Goal: Transaction & Acquisition: Purchase product/service

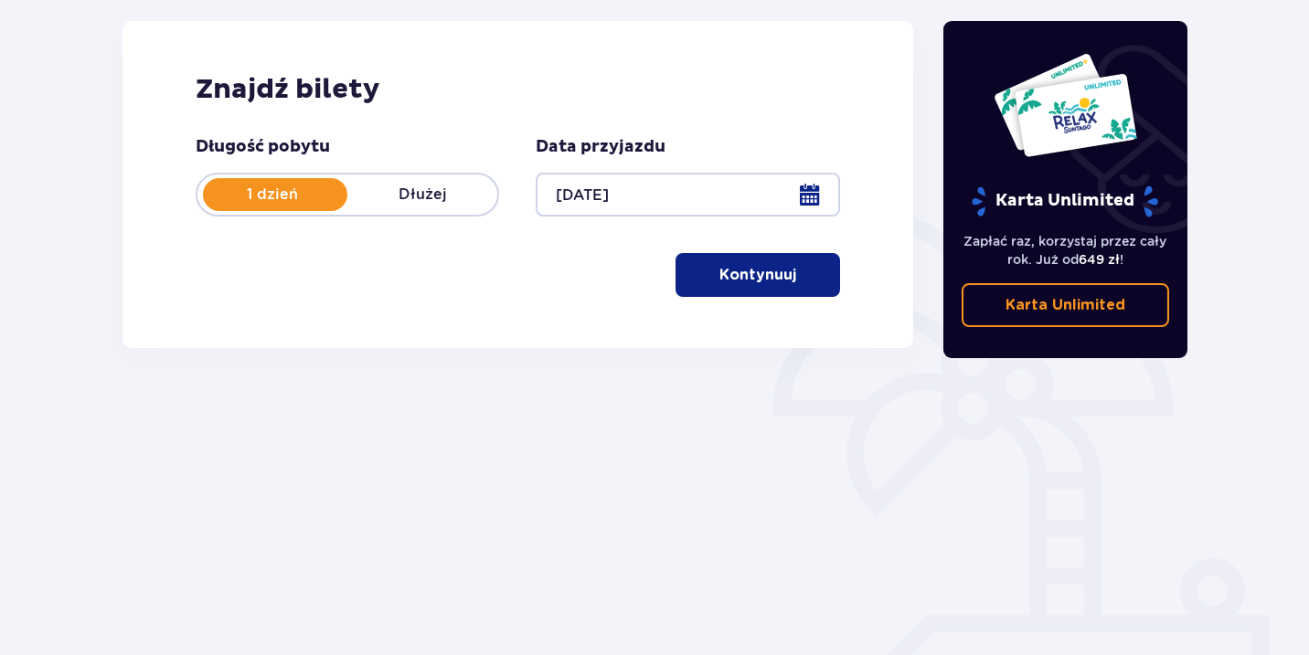
scroll to position [276, 0]
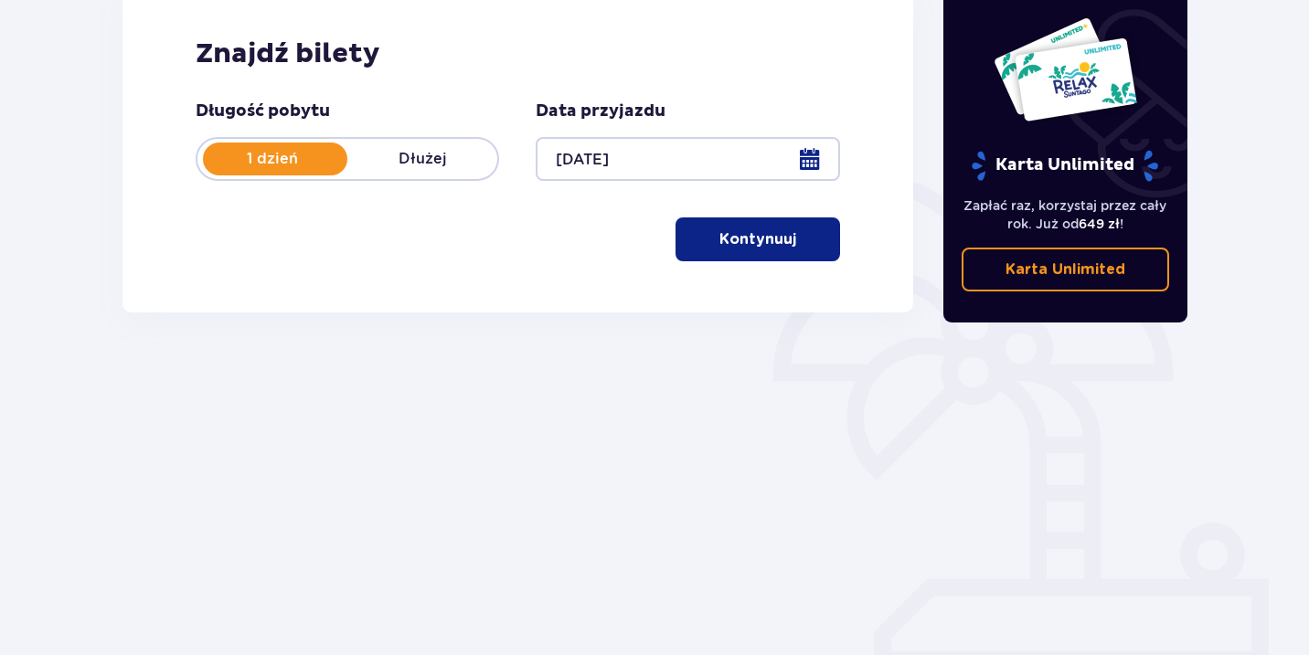
click at [742, 250] on button "Kontynuuj" at bounding box center [757, 239] width 164 height 44
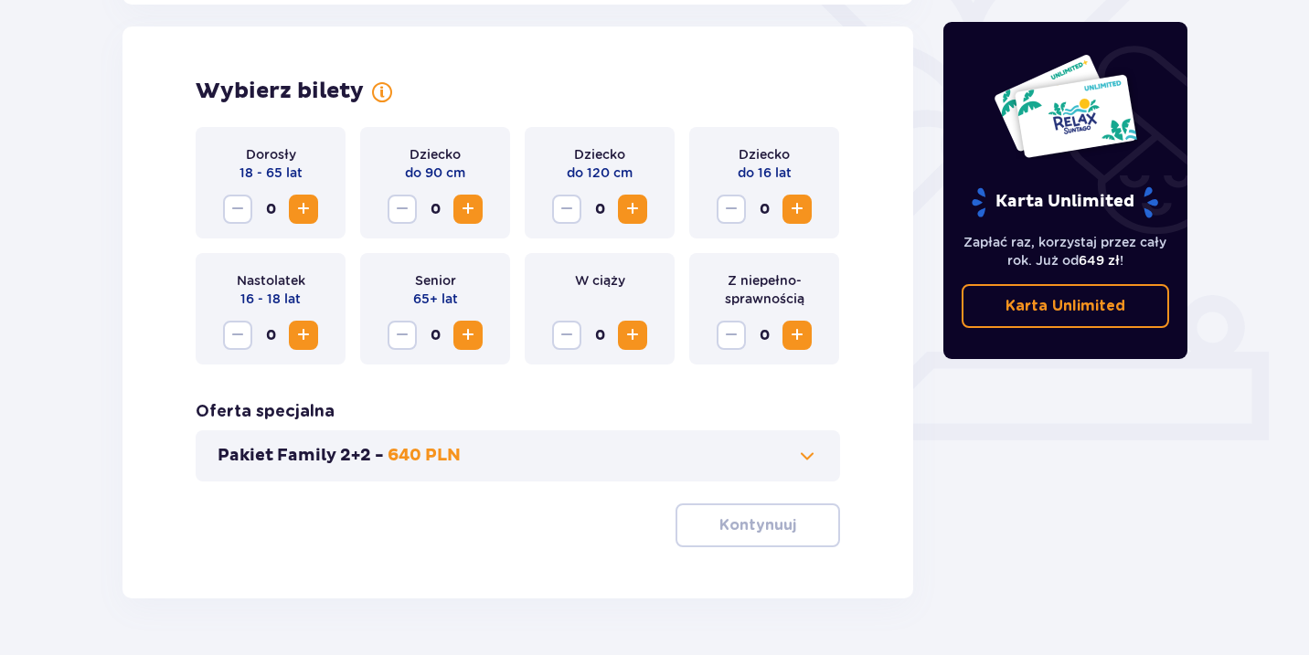
scroll to position [508, 0]
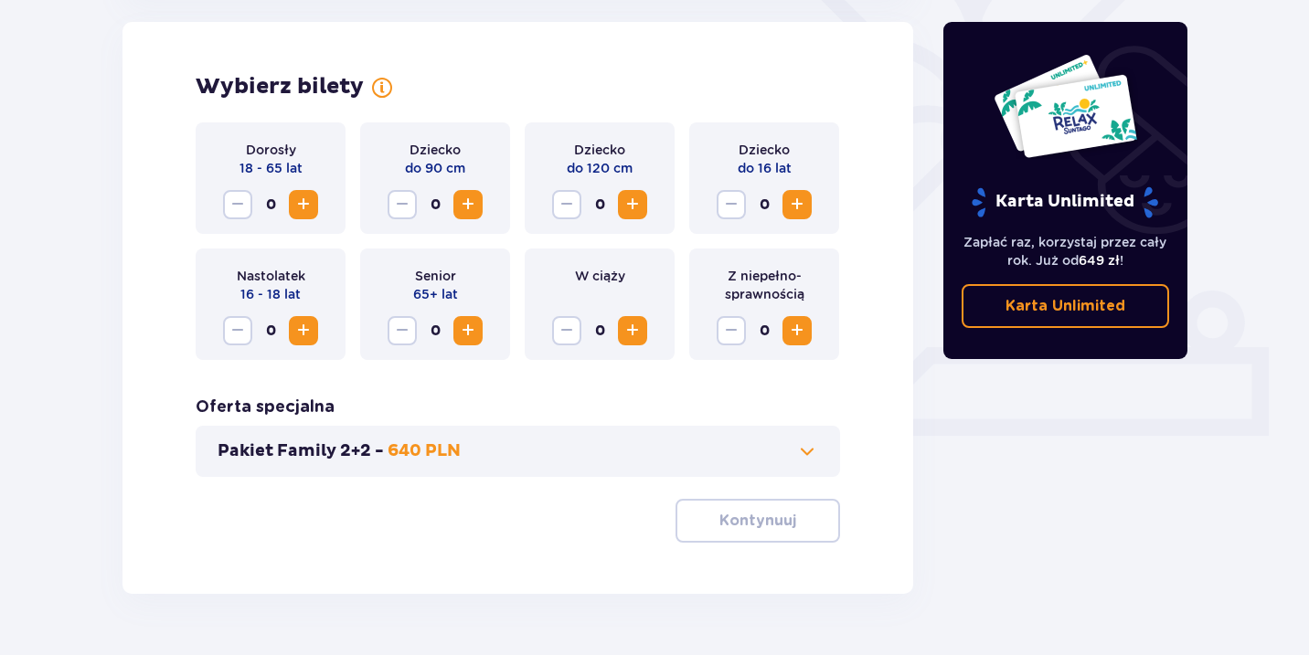
click at [302, 211] on span "Zwiększ" at bounding box center [303, 205] width 22 height 22
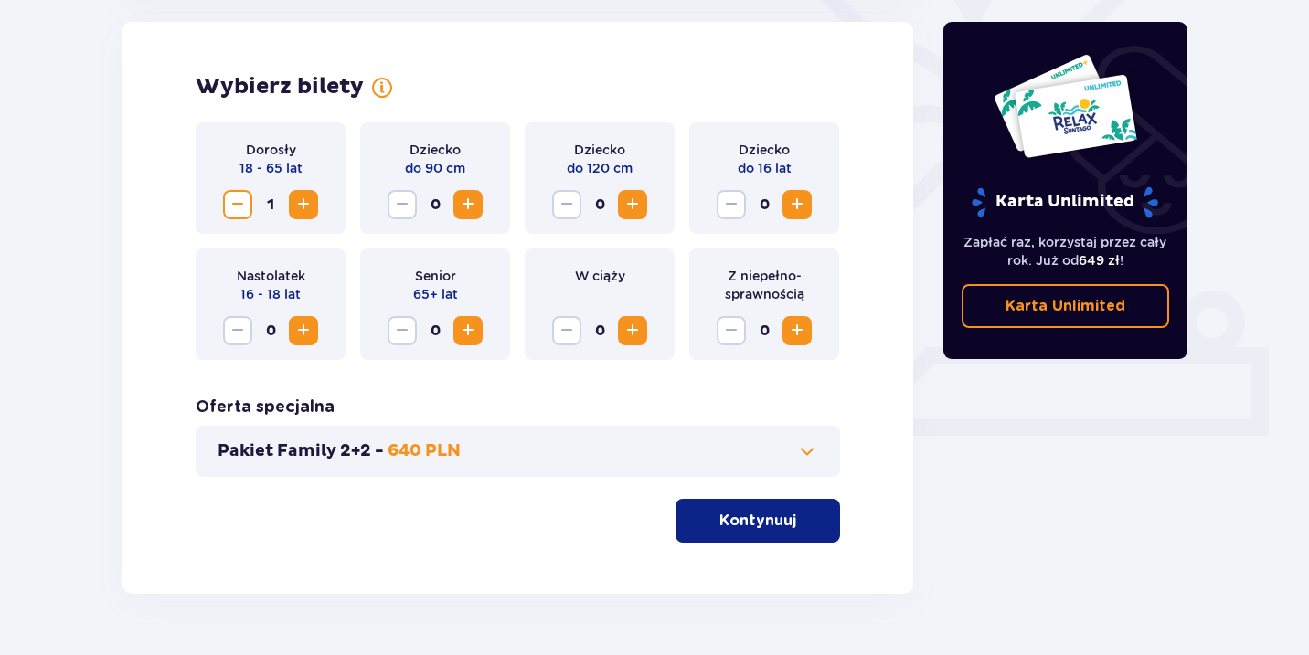
click at [302, 211] on span "Zwiększ" at bounding box center [303, 205] width 22 height 22
click at [307, 332] on span "Zwiększ" at bounding box center [303, 331] width 22 height 22
click at [689, 451] on button "Pakiet Family 2+2 - 640 PLN" at bounding box center [517, 451] width 600 height 22
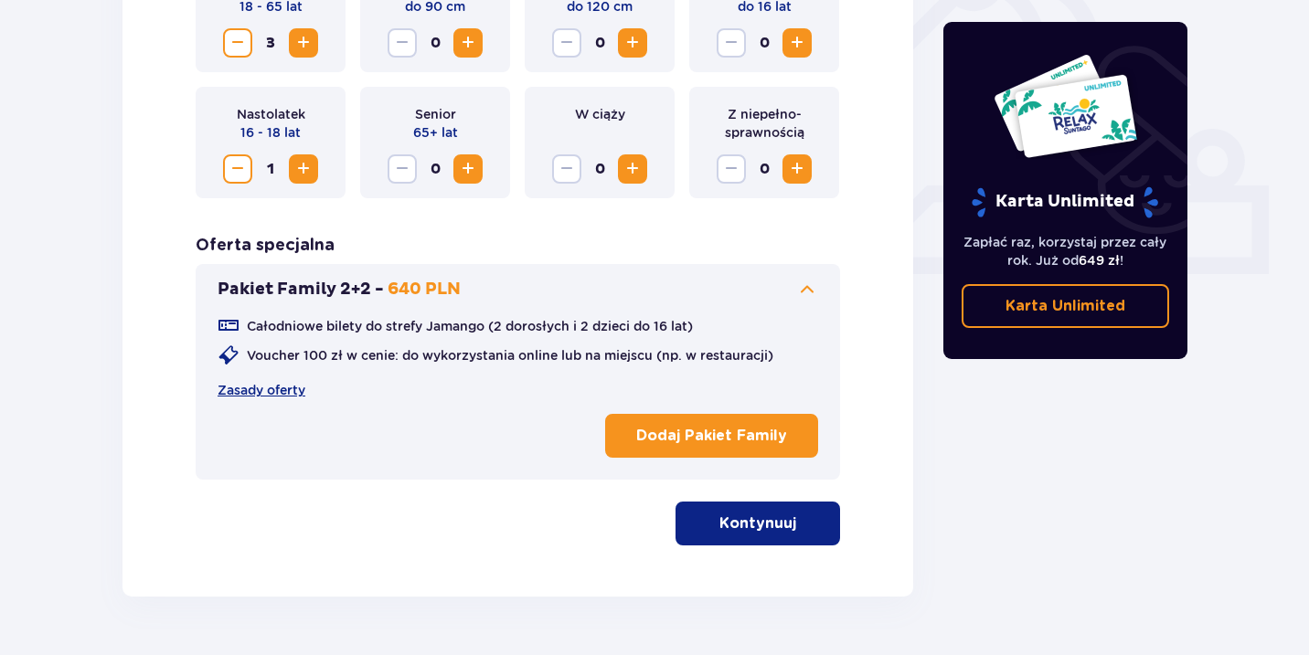
scroll to position [672, 0]
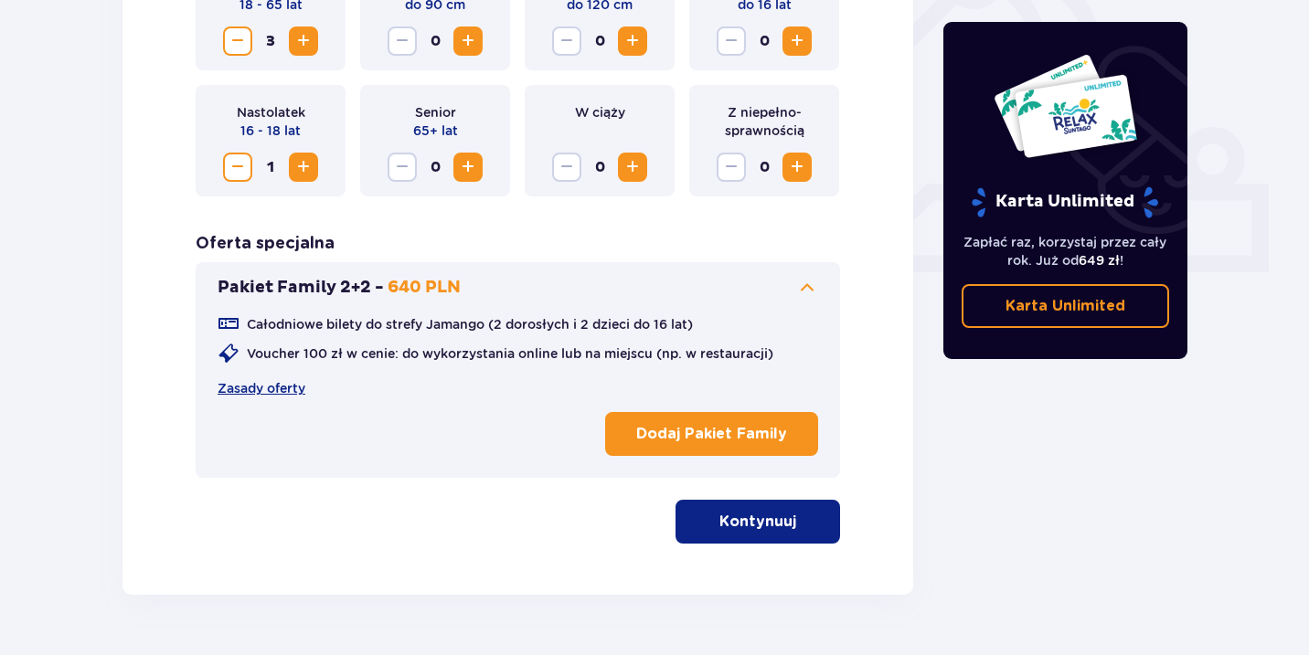
click at [765, 286] on button "Pakiet Family 2+2 - 640 PLN" at bounding box center [517, 288] width 600 height 22
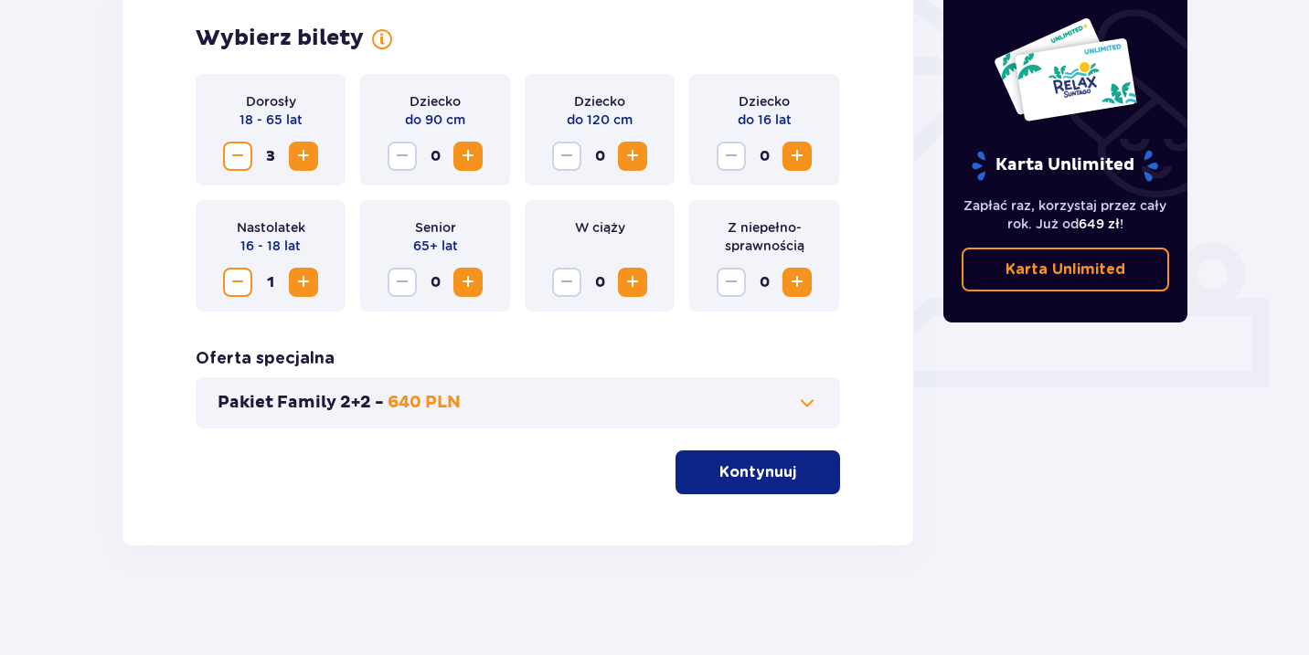
click at [752, 465] on p "Kontynuuj" at bounding box center [757, 472] width 77 height 20
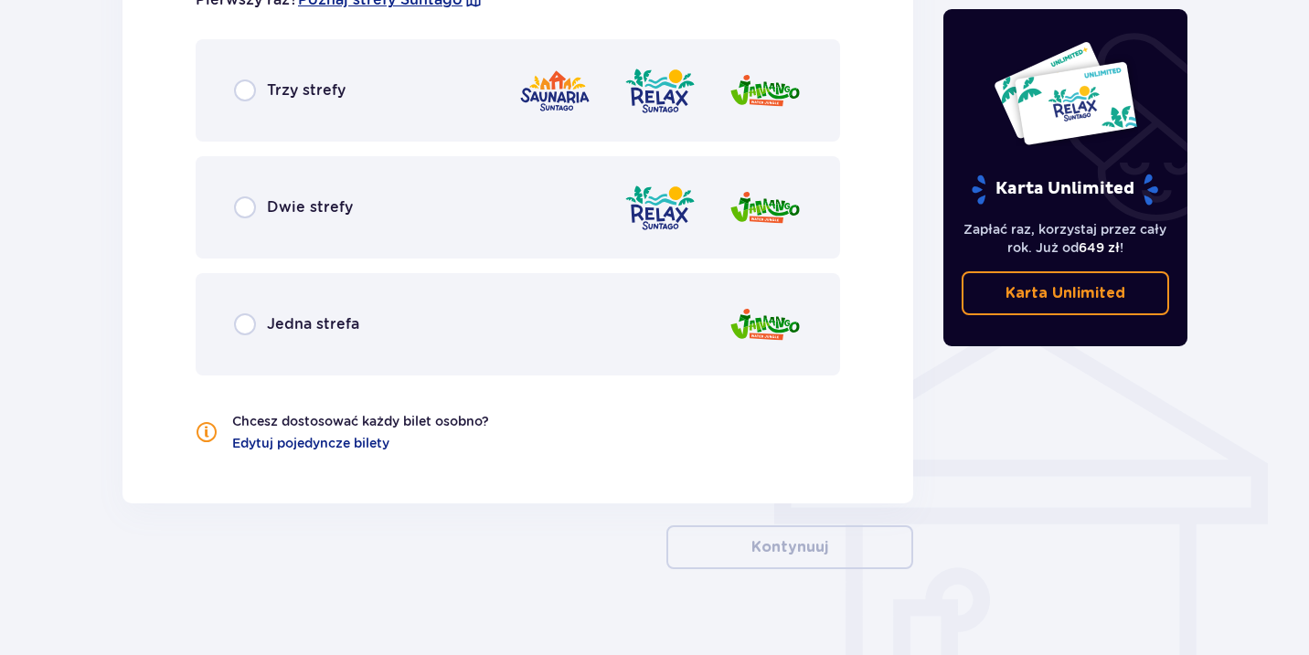
scroll to position [1193, 0]
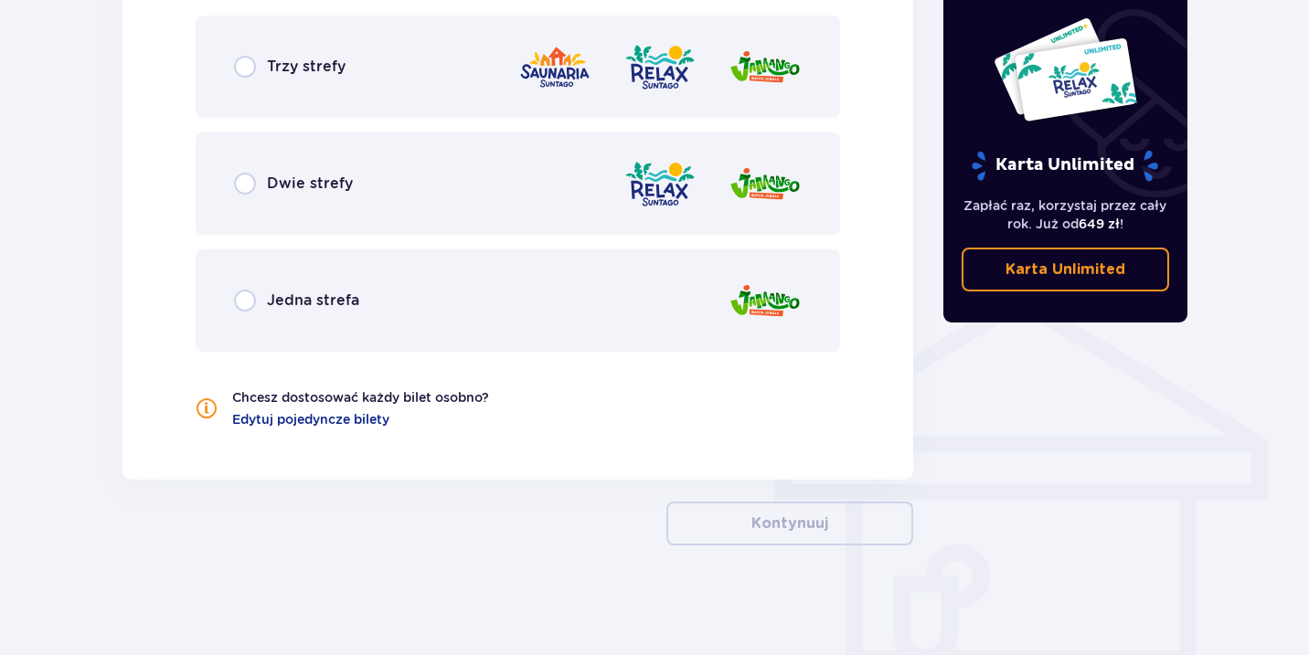
click at [298, 421] on span "Edytuj pojedyncze bilety" at bounding box center [310, 419] width 157 height 18
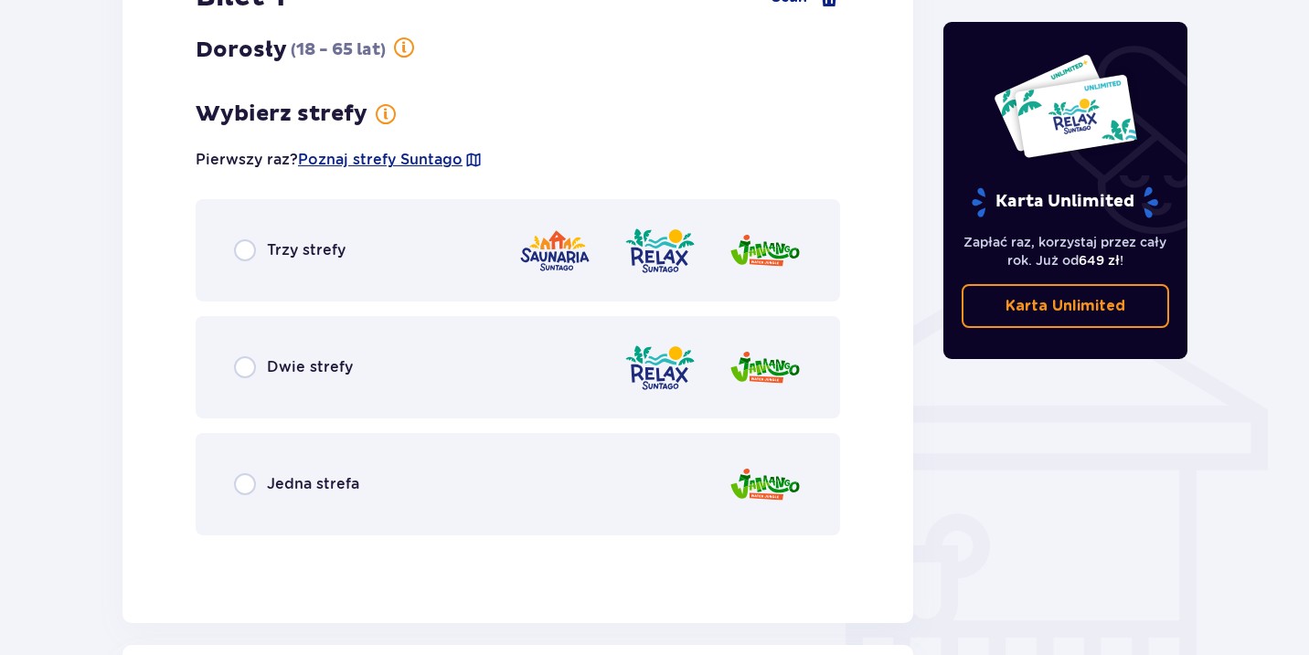
scroll to position [1208, 0]
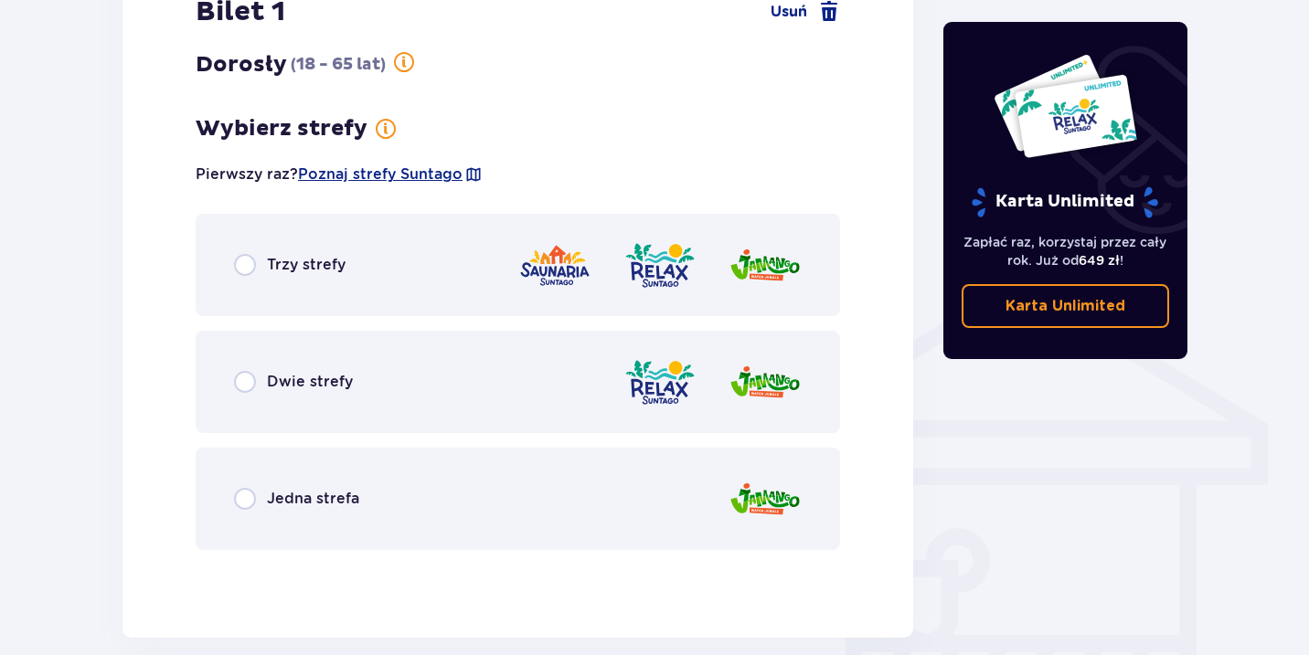
click at [289, 266] on span "Trzy strefy" at bounding box center [306, 265] width 79 height 20
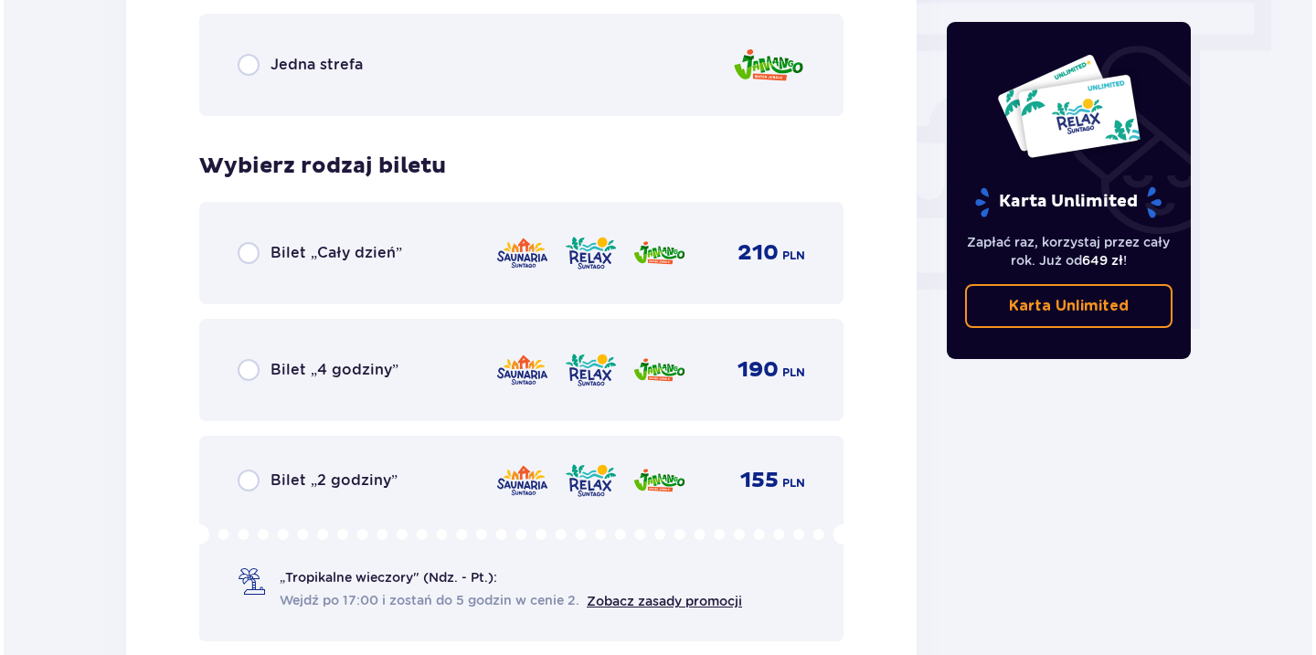
scroll to position [1588, 0]
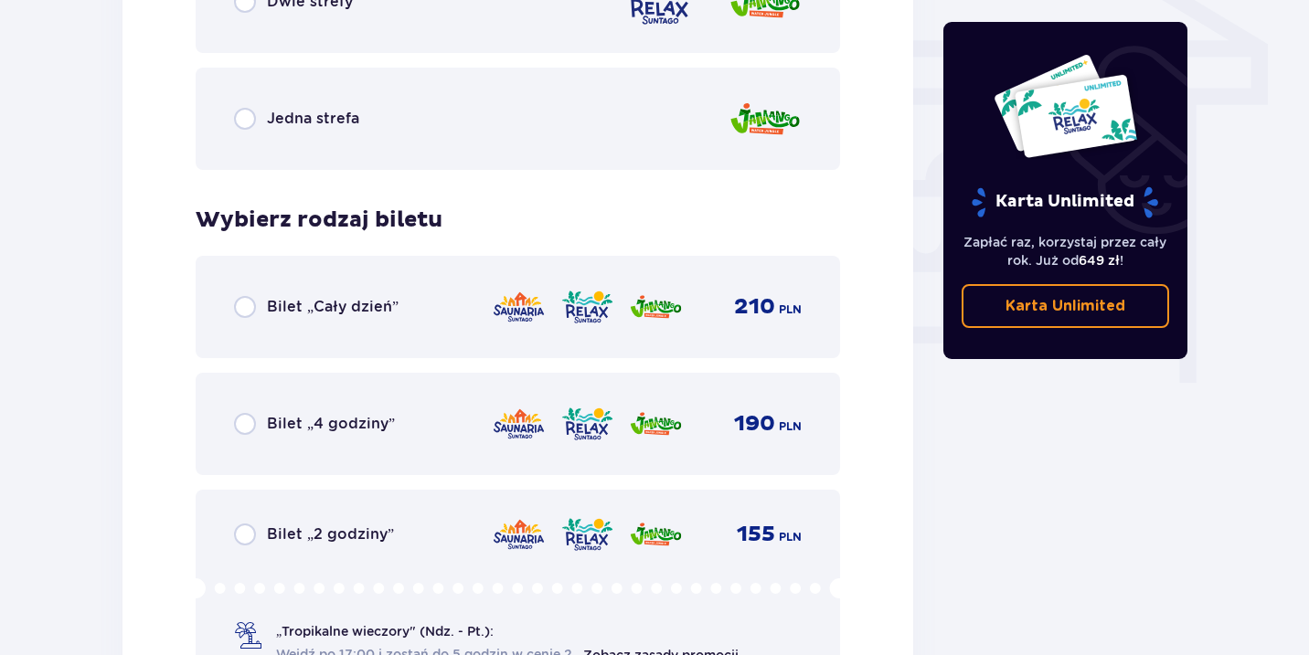
click at [324, 403] on div "Bilet „4 godziny” 190 PLN" at bounding box center [518, 424] width 644 height 102
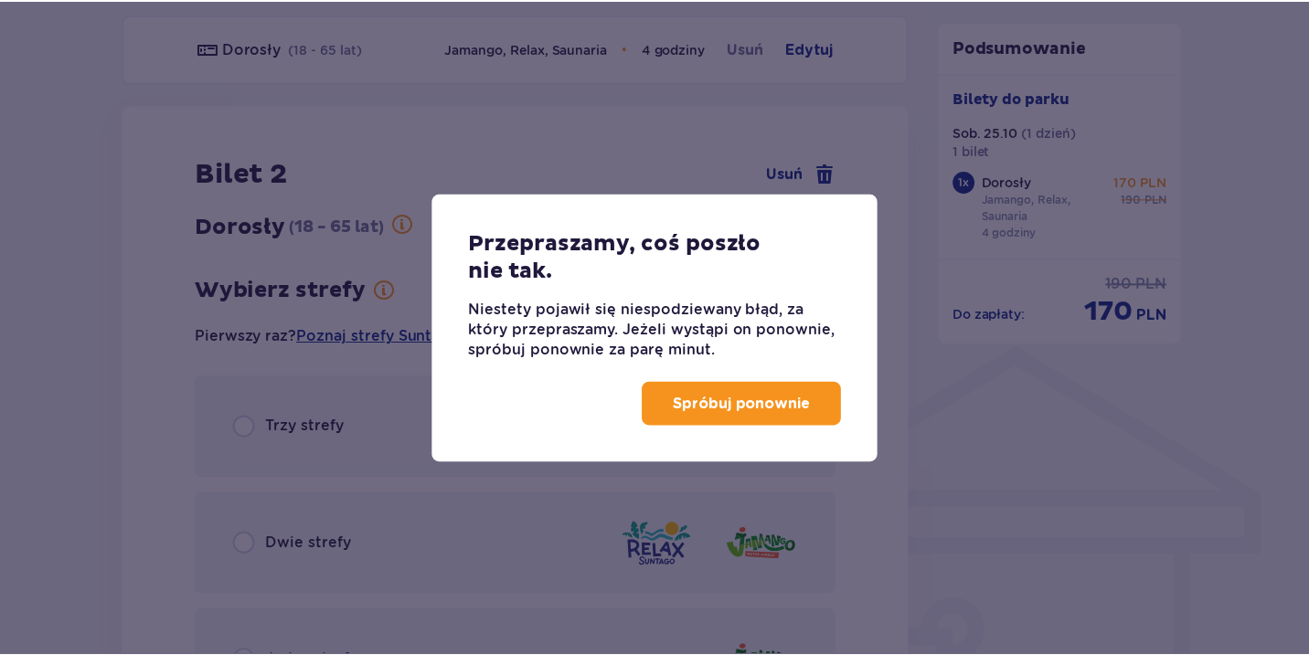
scroll to position [1130, 0]
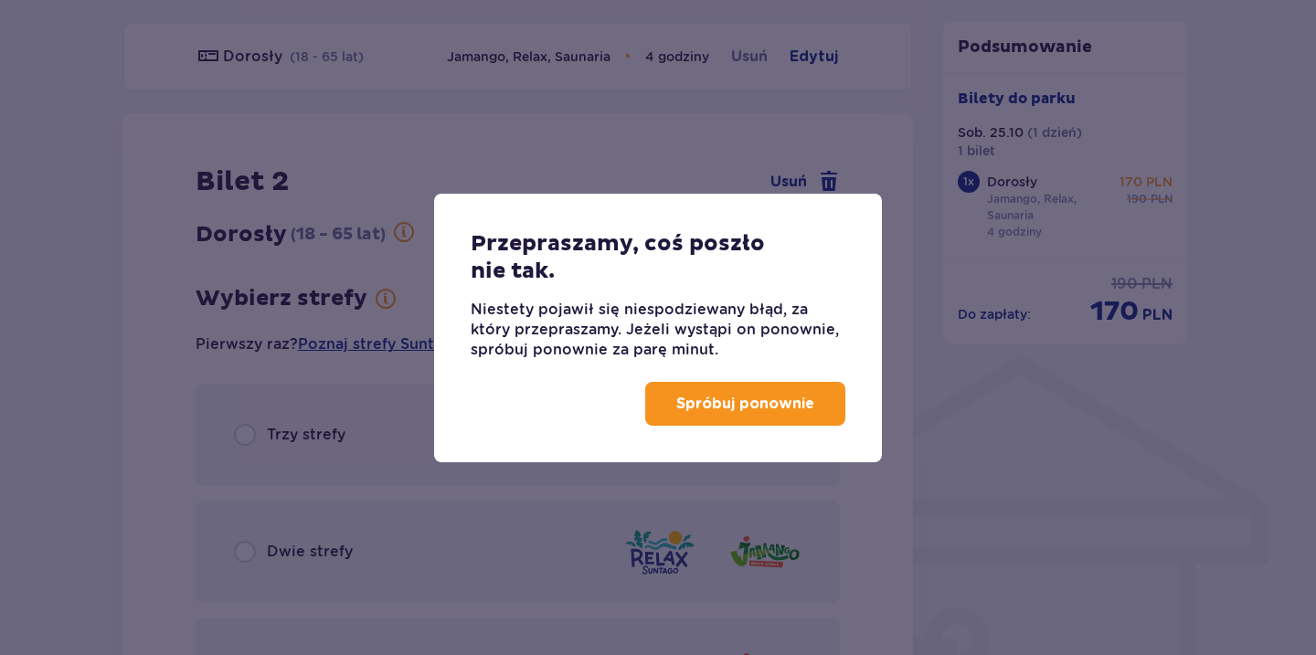
click at [692, 398] on p "Spróbuj ponownie" at bounding box center [745, 404] width 138 height 20
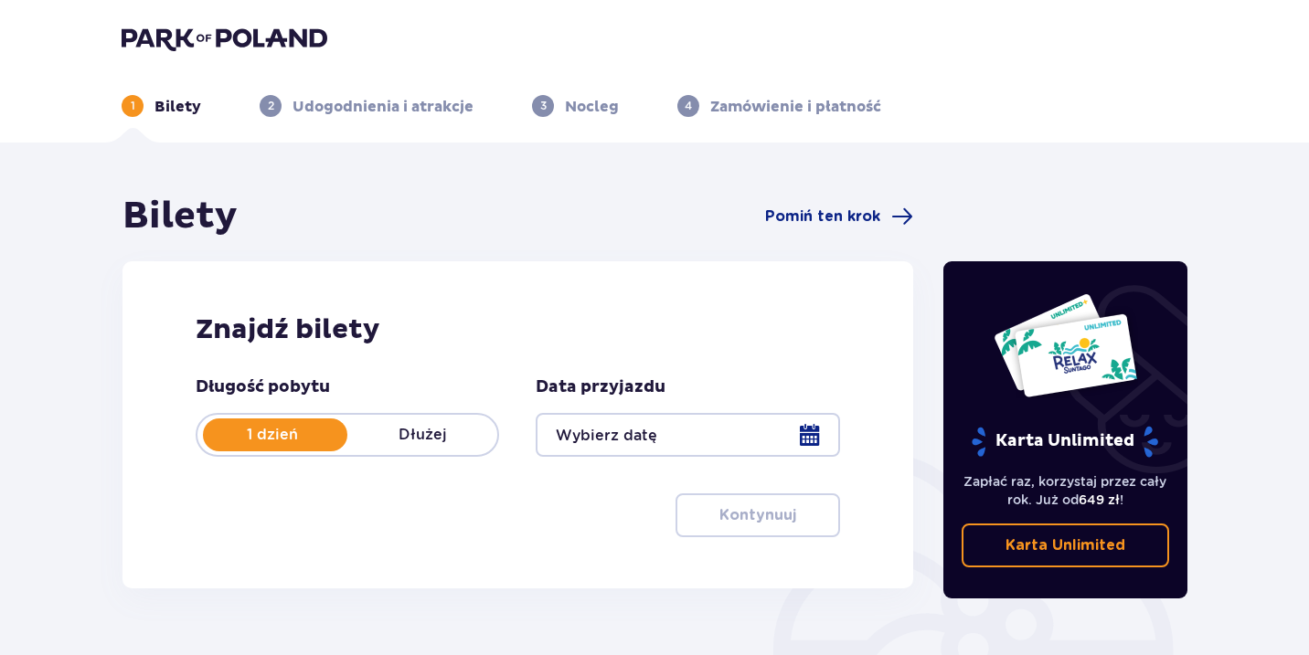
click at [659, 445] on div at bounding box center [687, 435] width 303 height 44
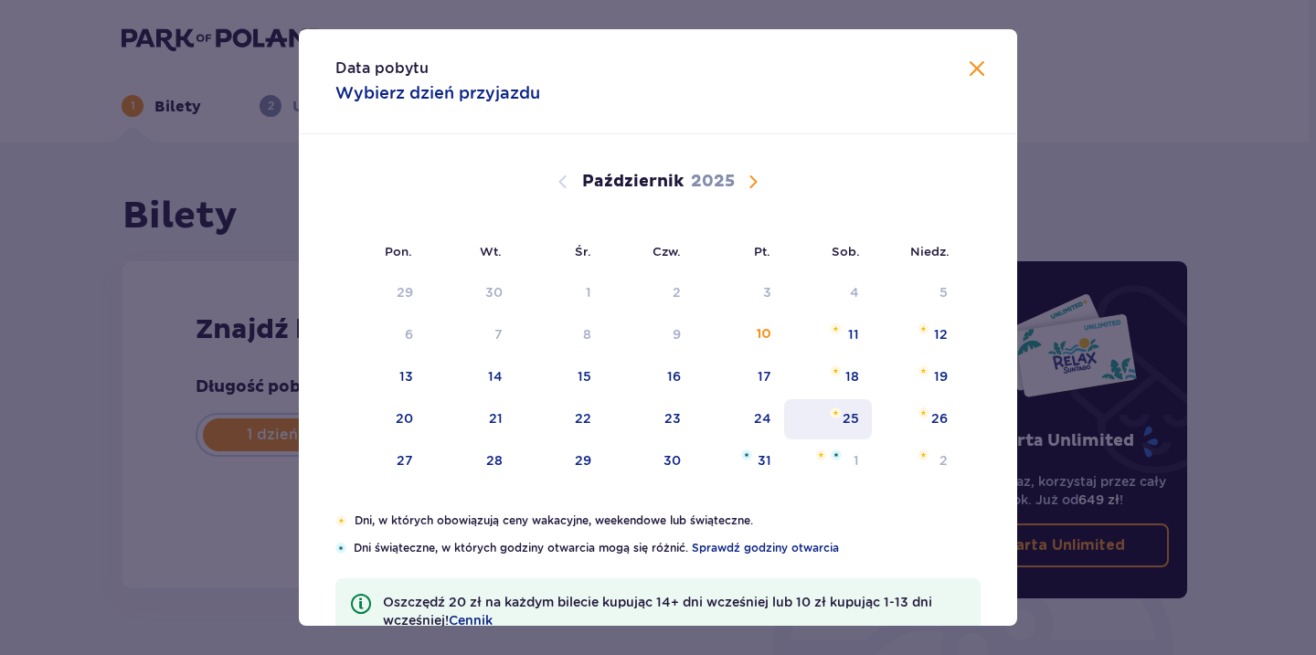
click at [845, 417] on div "25" at bounding box center [851, 418] width 16 height 18
type input "[DATE]"
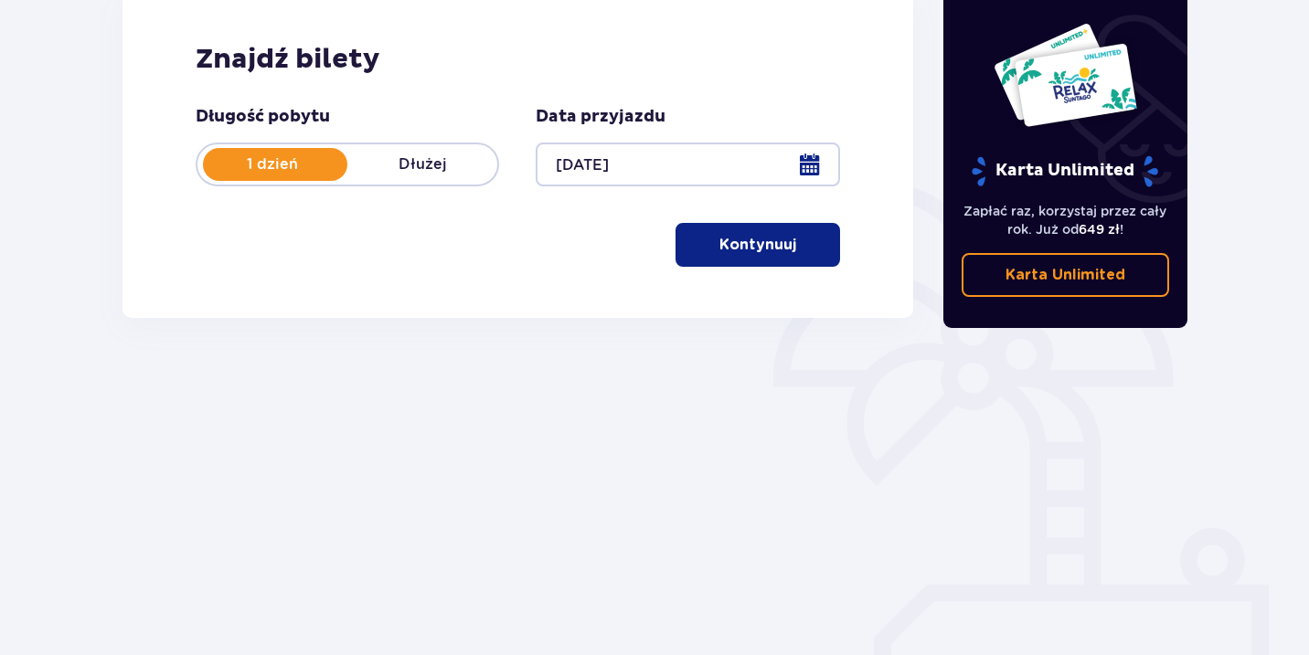
scroll to position [276, 0]
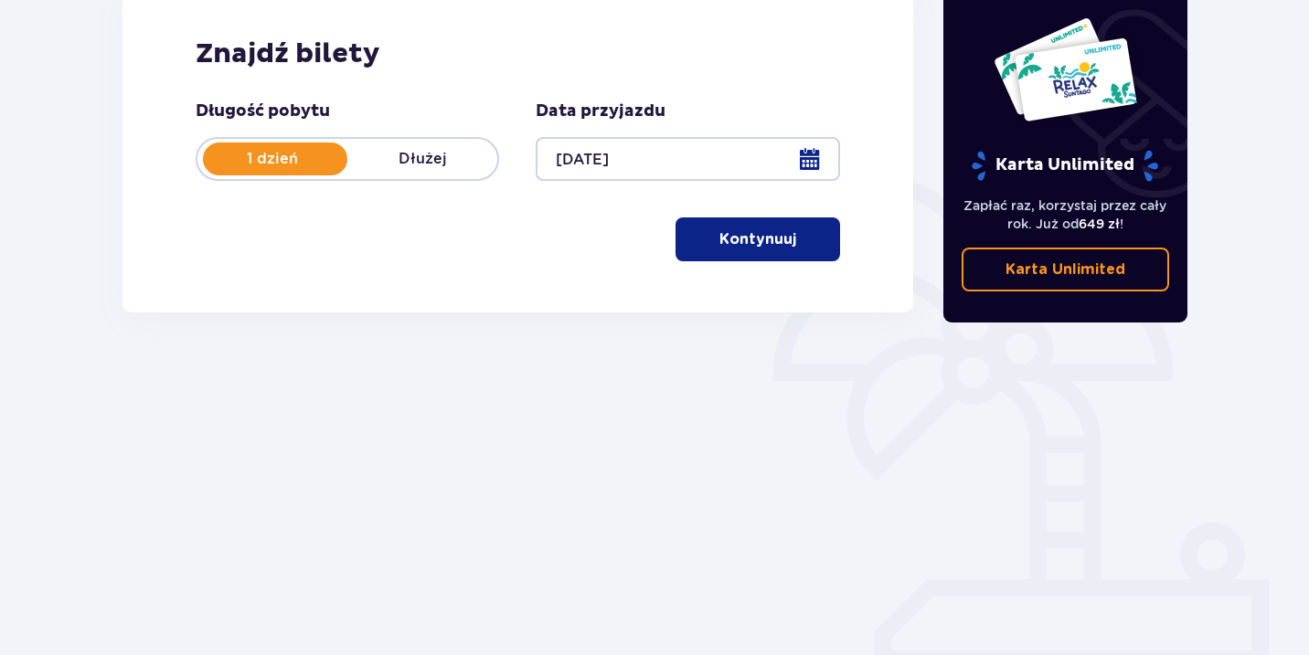
click at [753, 233] on p "Kontynuuj" at bounding box center [757, 239] width 77 height 20
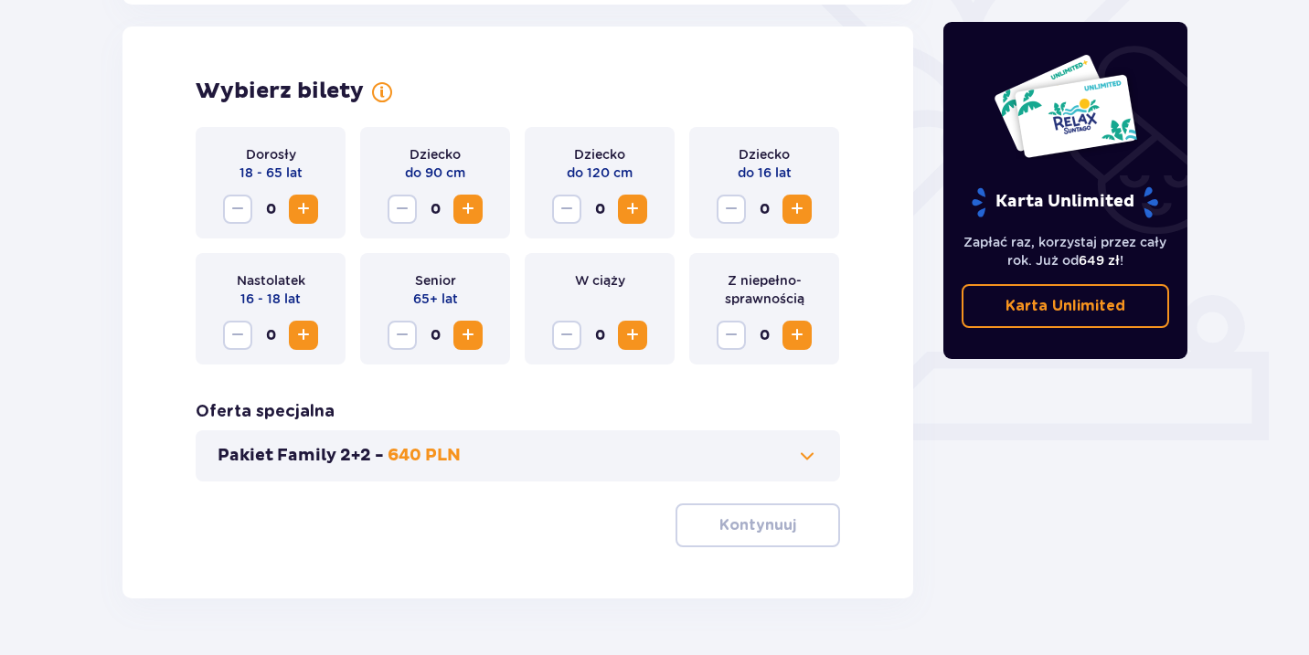
scroll to position [508, 0]
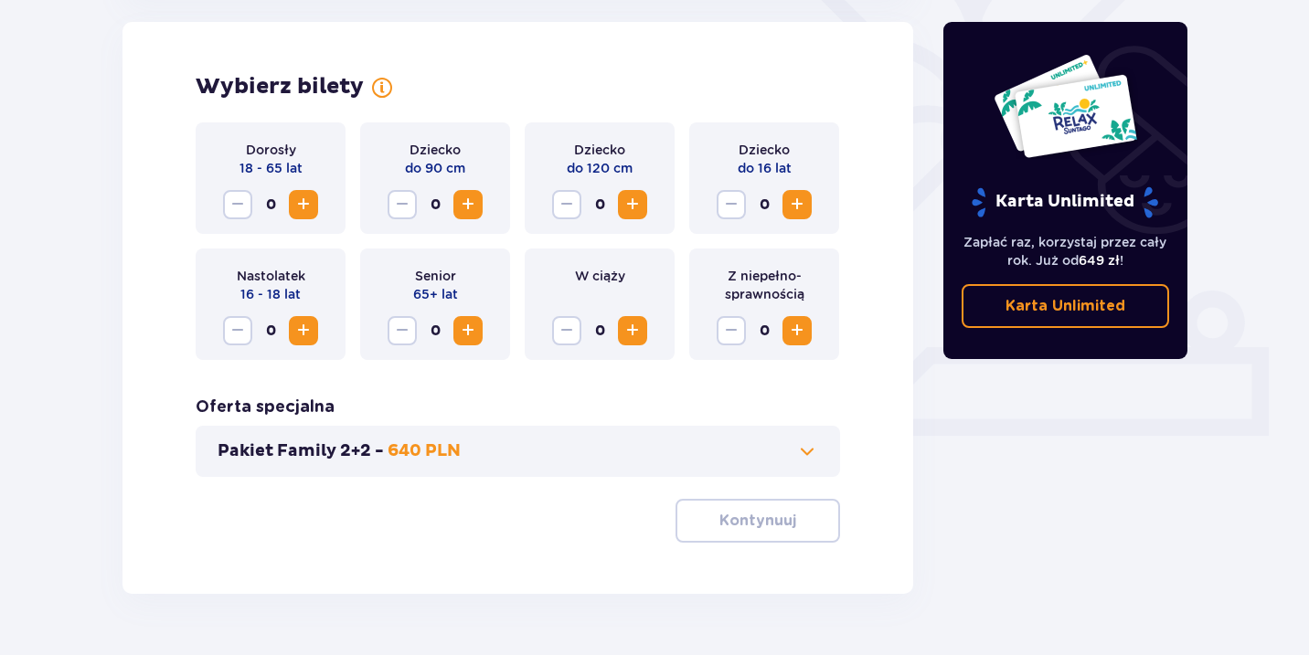
click at [300, 200] on span "Zwiększ" at bounding box center [303, 205] width 22 height 22
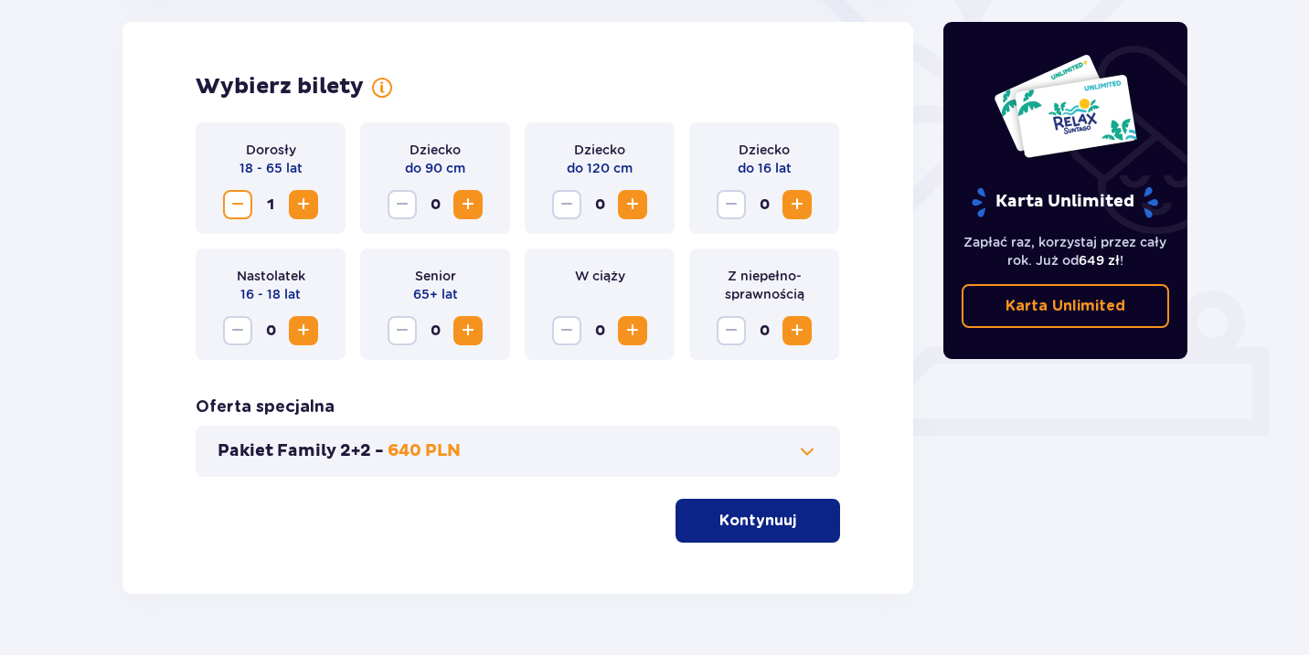
click at [300, 200] on span "Zwiększ" at bounding box center [303, 205] width 22 height 22
click at [298, 334] on span "Zwiększ" at bounding box center [303, 331] width 22 height 22
click at [769, 537] on button "Kontynuuj" at bounding box center [757, 521] width 164 height 44
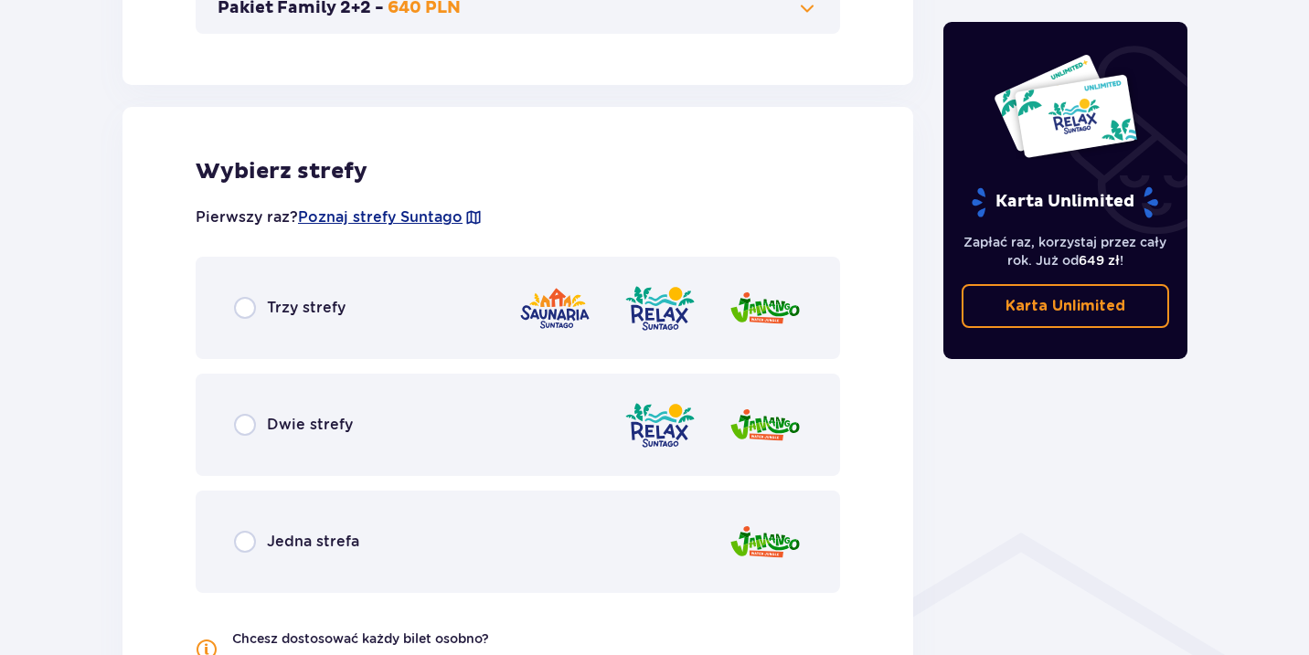
scroll to position [1014, 0]
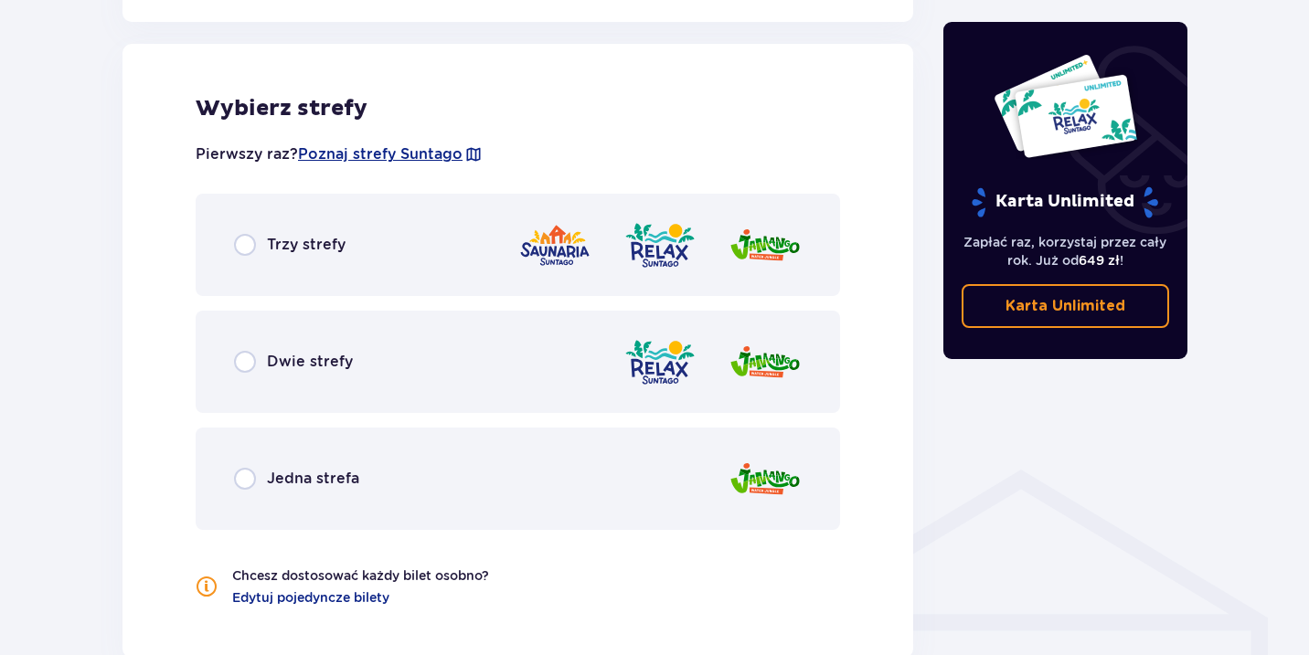
click at [292, 243] on span "Trzy strefy" at bounding box center [306, 245] width 79 height 20
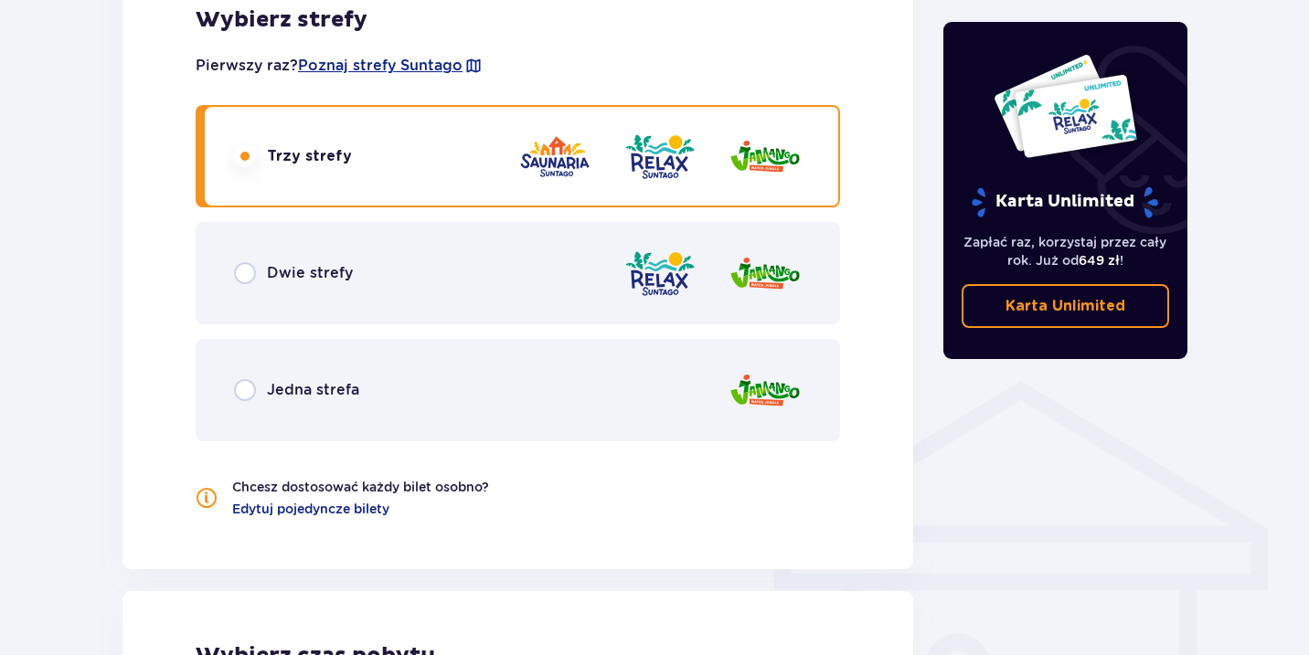
scroll to position [0, 0]
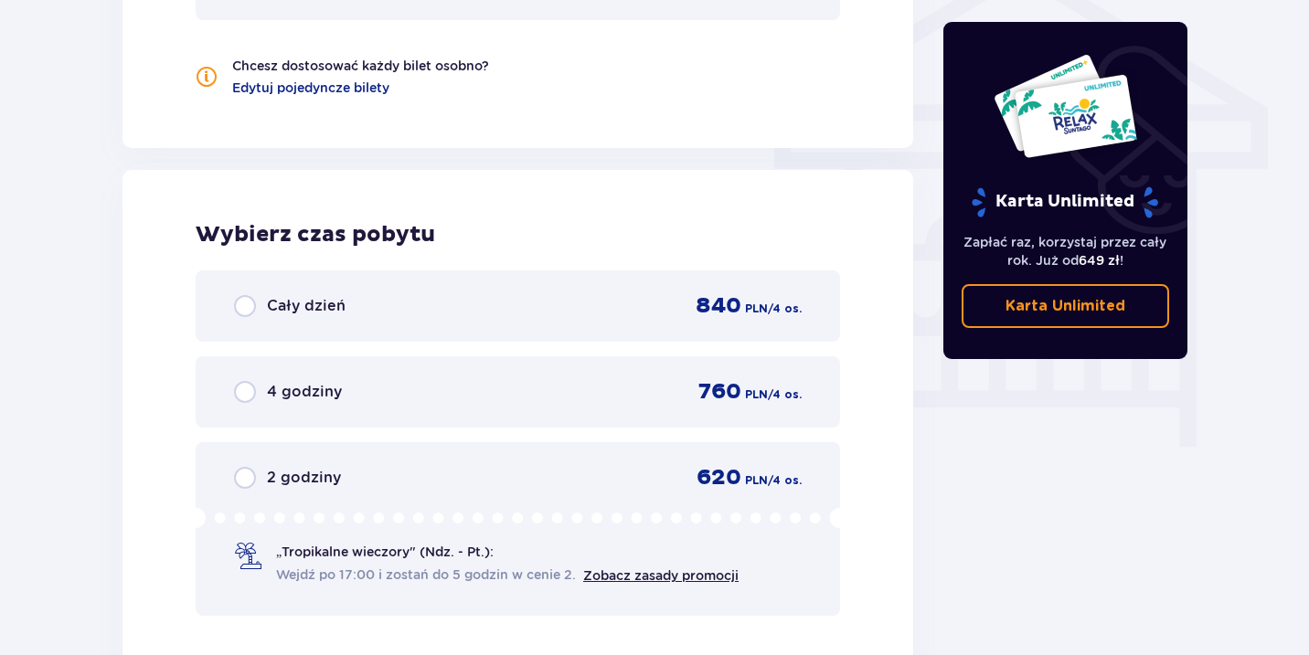
scroll to position [1586, 0]
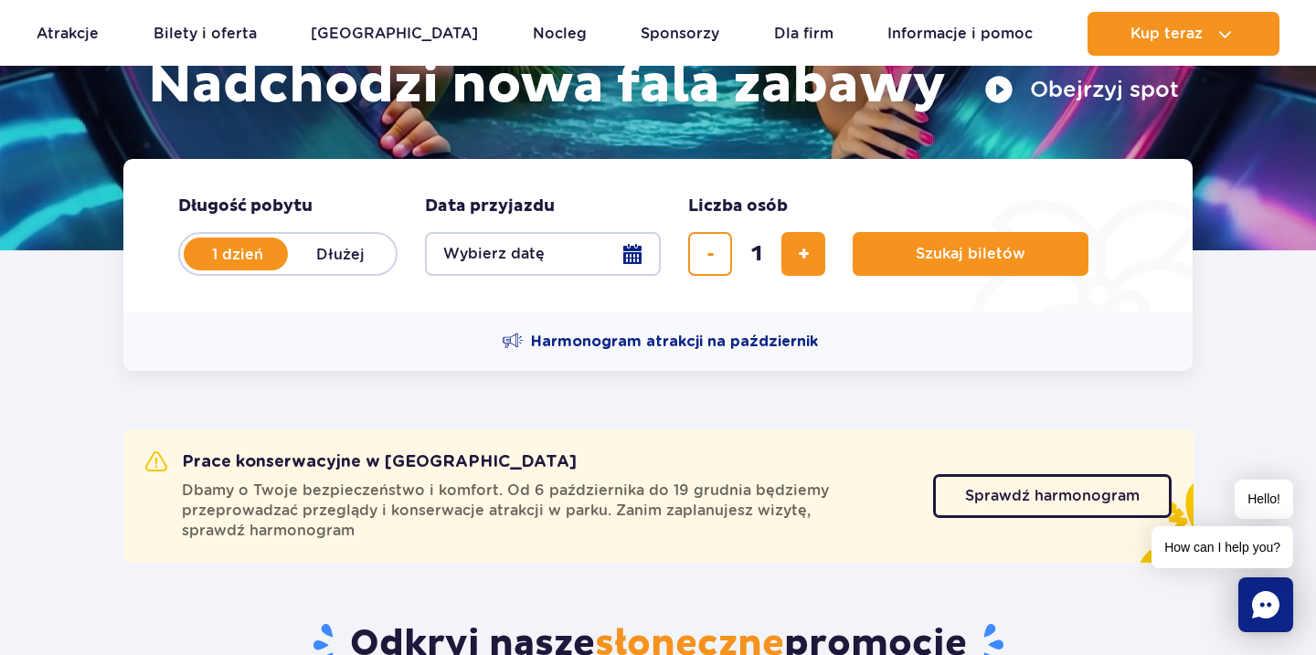
scroll to position [318, 0]
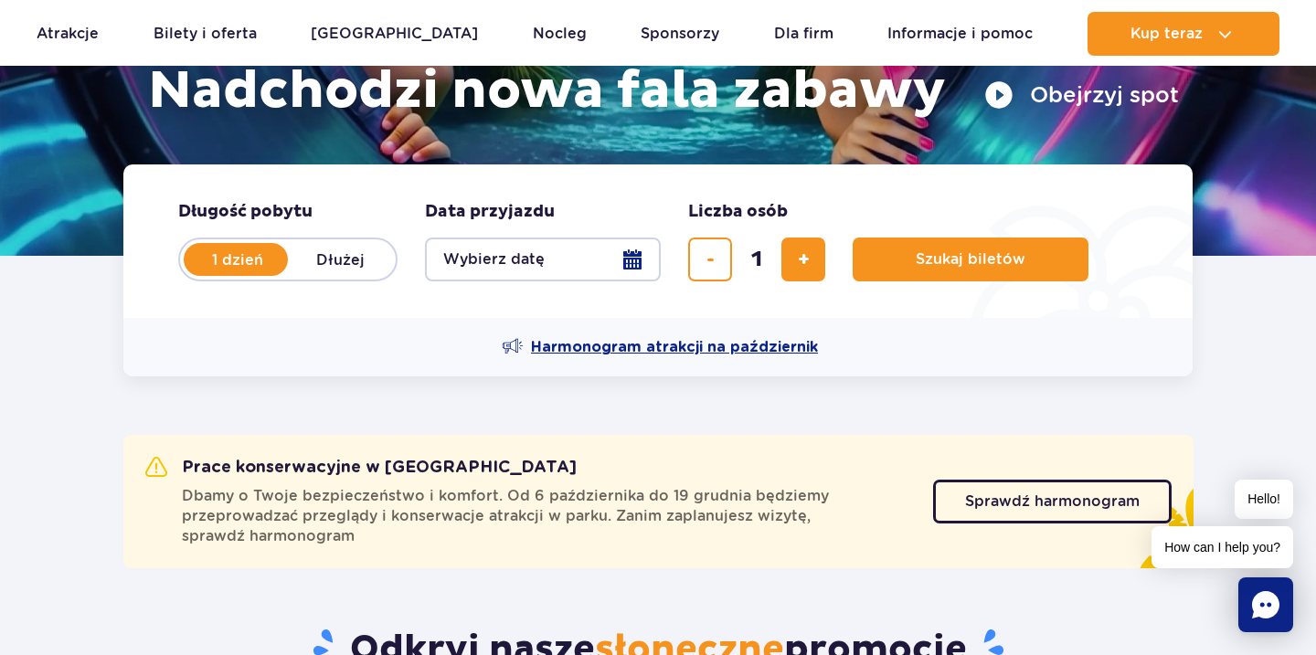
click at [638, 346] on span "Harmonogram atrakcji na październik" at bounding box center [674, 347] width 287 height 20
